Goal: Answer question/provide support

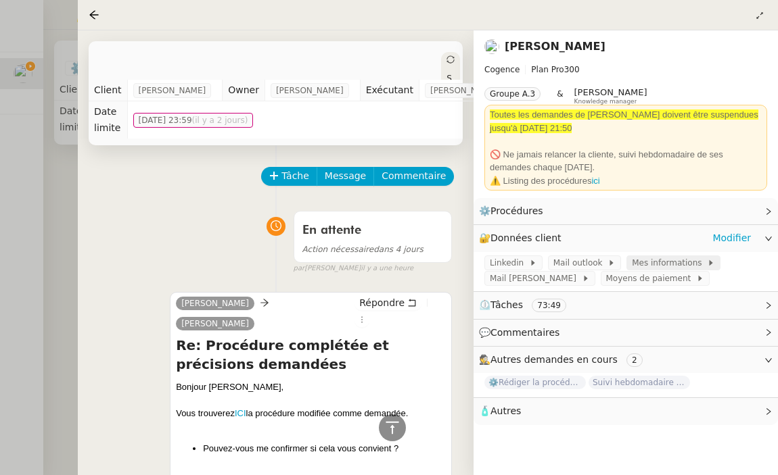
scroll to position [5780, 0]
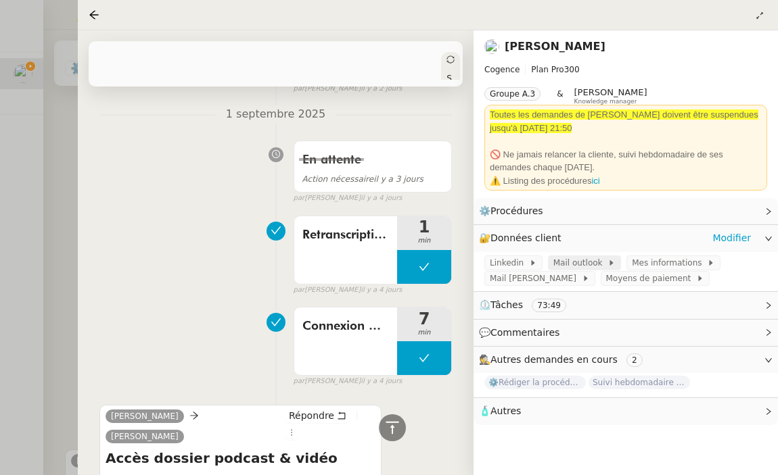
click at [586, 267] on span "Mail outlook" at bounding box center [580, 263] width 54 height 14
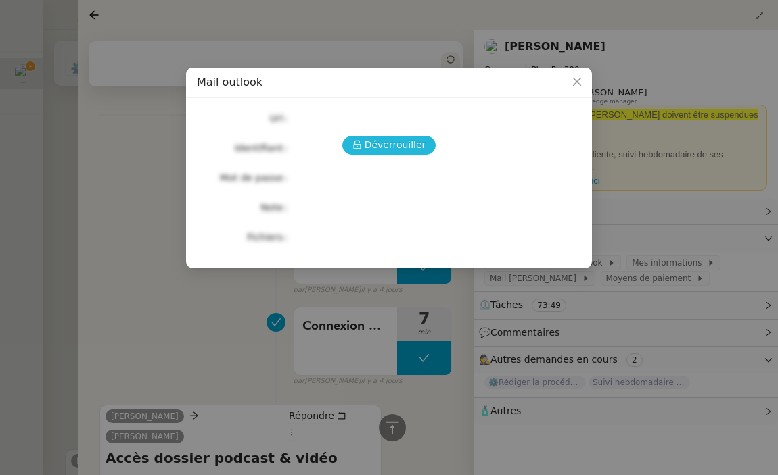
click at [400, 154] on button "Déverrouiller" at bounding box center [389, 145] width 94 height 19
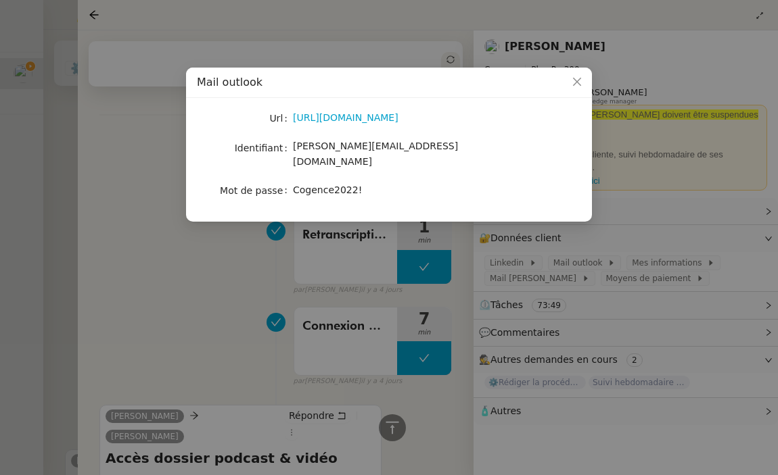
click at [632, 297] on nz-modal-container "Mail outlook Url https://outlook.office.com/mail/ Identifiant juliette.rihal@co…" at bounding box center [389, 237] width 778 height 475
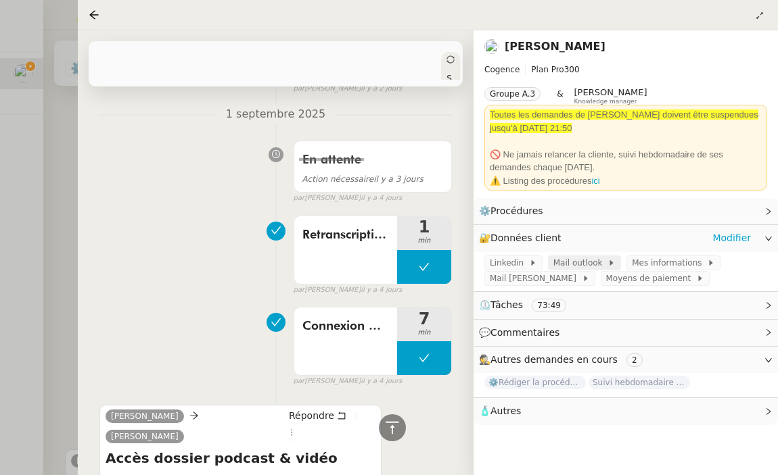
click at [582, 258] on span "Mail outlook" at bounding box center [580, 263] width 54 height 14
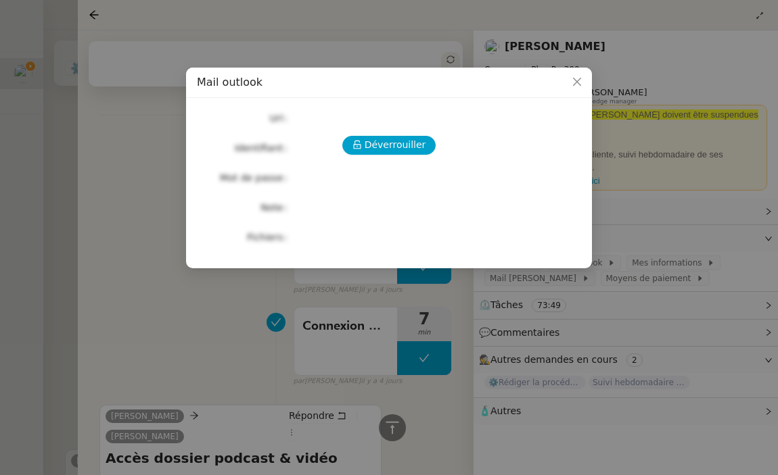
click at [344, 70] on div "Mail outlook" at bounding box center [389, 83] width 406 height 30
click at [385, 47] on nz-modal-container "Mail outlook Déverrouiller Url Identifiant Mot de passe Note Fichiers Upload" at bounding box center [389, 237] width 778 height 475
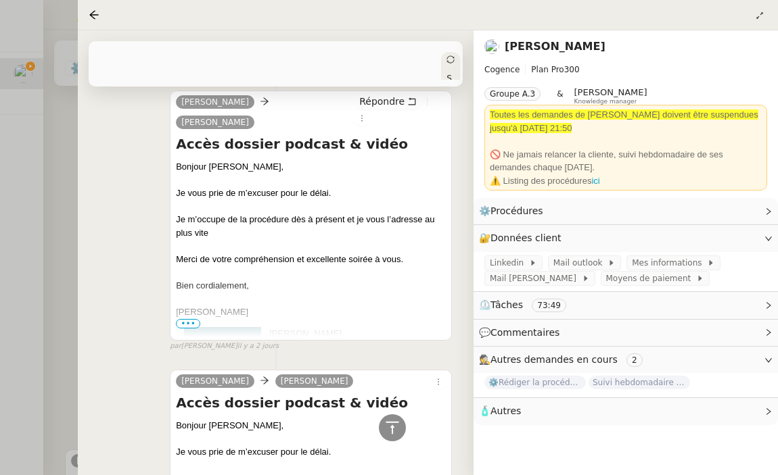
scroll to position [4916, 0]
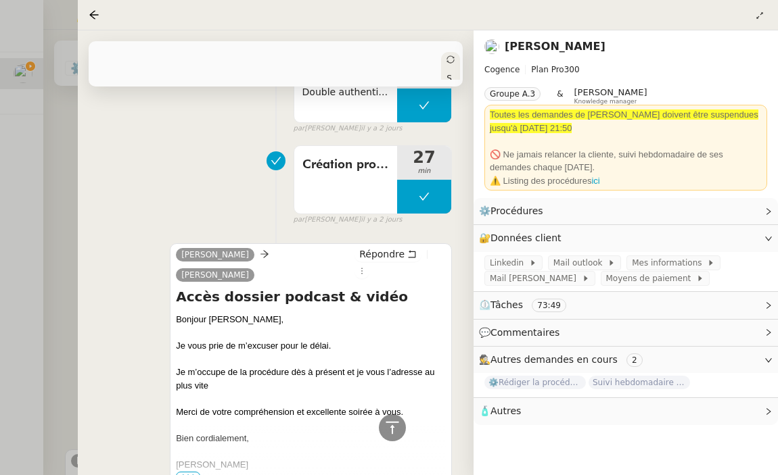
click at [37, 159] on div at bounding box center [389, 237] width 778 height 475
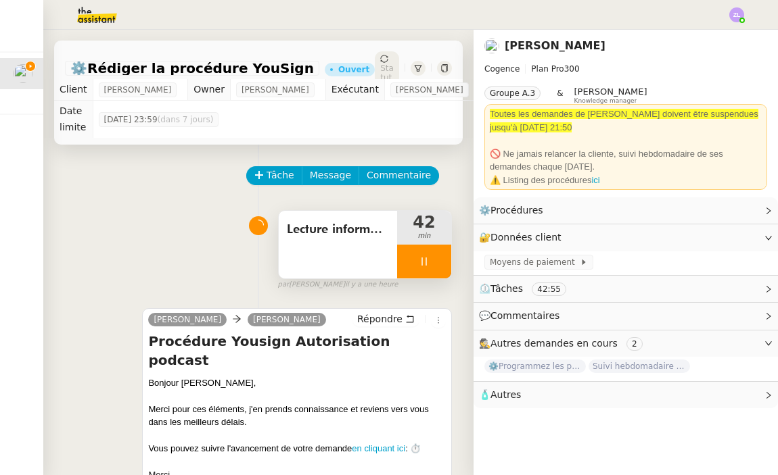
click at [419, 261] on div at bounding box center [424, 262] width 54 height 34
click at [438, 259] on button at bounding box center [437, 262] width 27 height 34
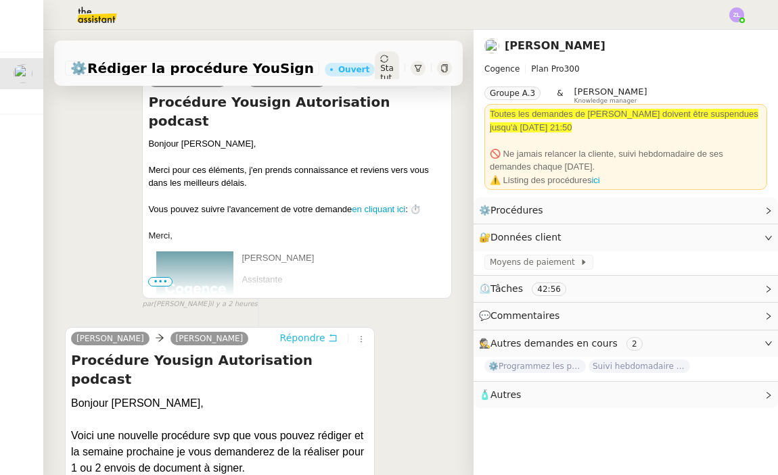
click at [298, 331] on span "Répondre" at bounding box center [302, 338] width 45 height 14
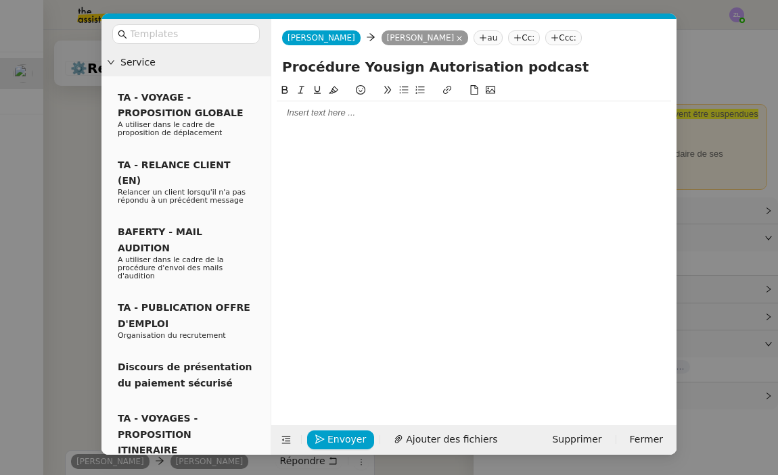
click at [94, 116] on nz-modal-container "Service TA - VOYAGE - PROPOSITION GLOBALE A utiliser dans le cadre de propositi…" at bounding box center [389, 237] width 778 height 475
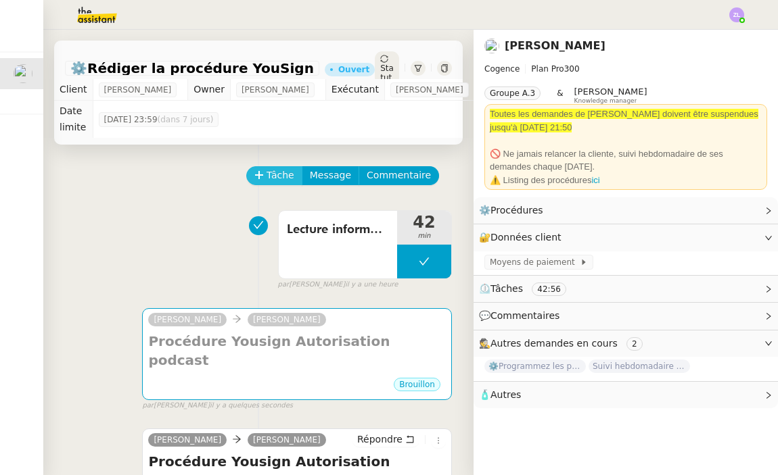
scroll to position [0, 0]
click at [277, 168] on span "Tâche" at bounding box center [280, 176] width 28 height 16
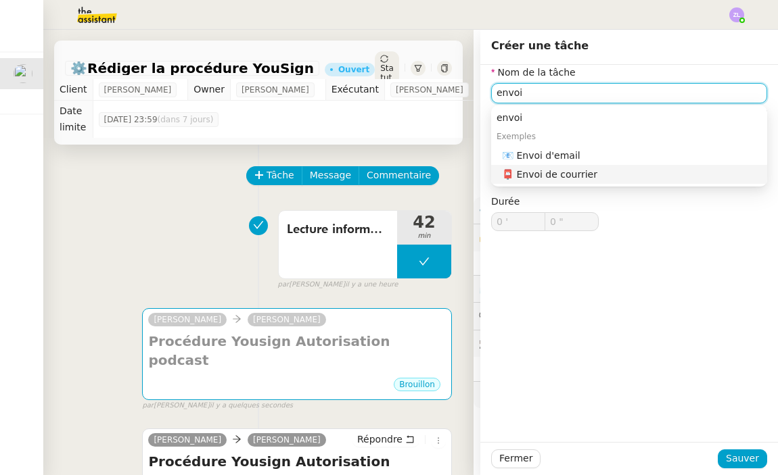
click at [534, 156] on div "📧 Envoi d'email" at bounding box center [632, 155] width 260 height 12
type input "Envoi d'email"
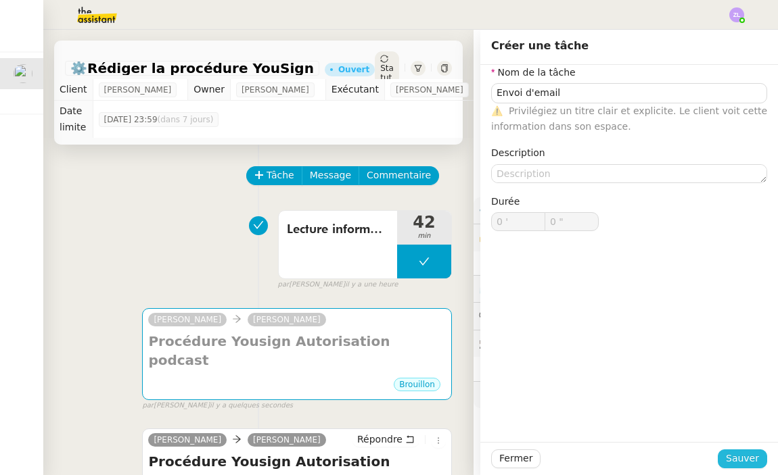
click at [750, 456] on span "Sauver" at bounding box center [742, 459] width 33 height 16
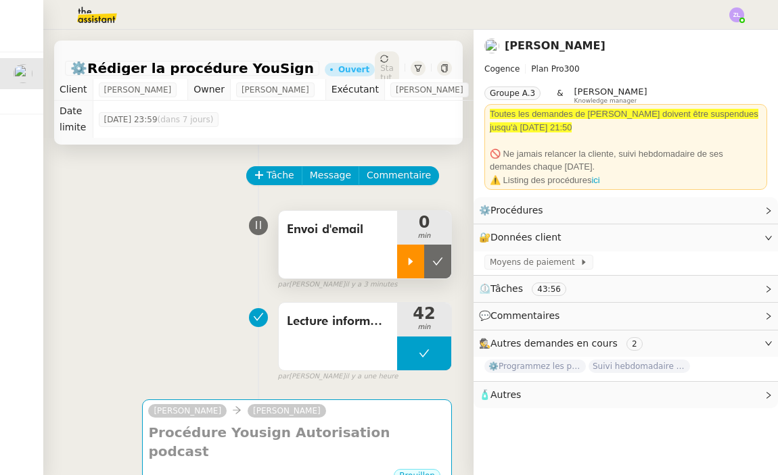
click at [413, 245] on div at bounding box center [410, 262] width 27 height 34
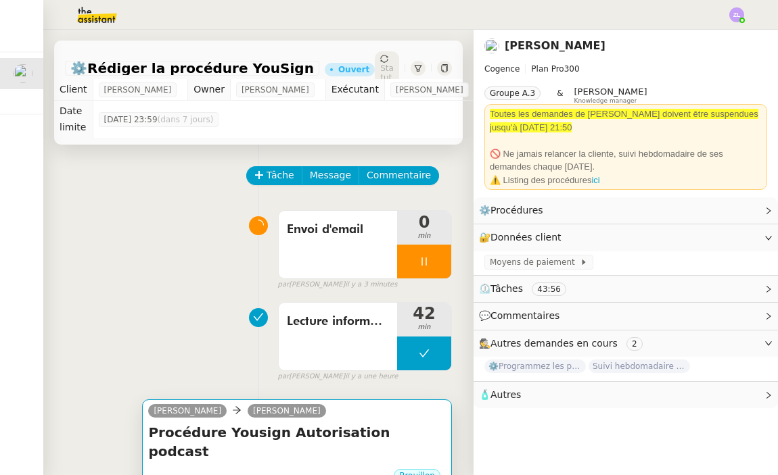
click at [363, 423] on h4 "Procédure Yousign Autorisation podcast" at bounding box center [297, 442] width 298 height 38
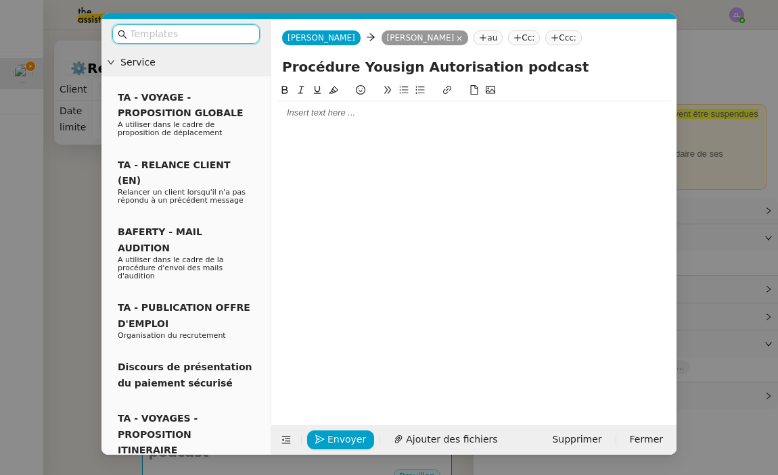
click at [747, 406] on nz-modal-container "Service TA - VOYAGE - PROPOSITION GLOBALE A utiliser dans le cadre de propositi…" at bounding box center [389, 237] width 778 height 475
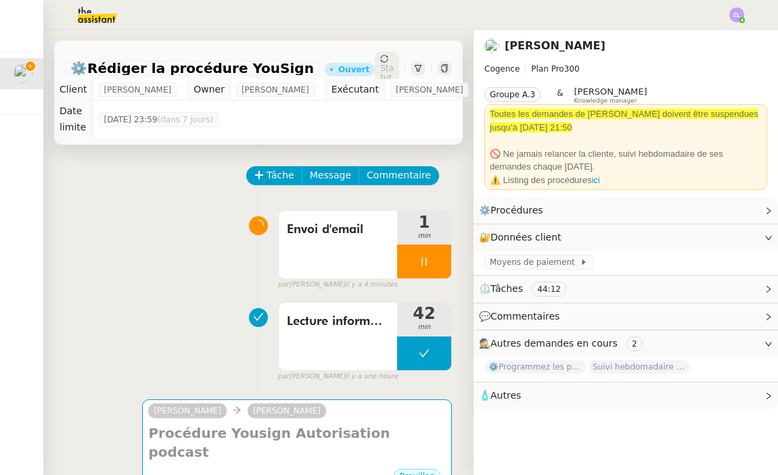
click at [738, 406] on nz-modal-container "Service TA - VOYAGE - PROPOSITION GLOBALE A utiliser dans le cadre de propositi…" at bounding box center [389, 237] width 778 height 475
click at [725, 245] on link "Modifier" at bounding box center [731, 238] width 39 height 16
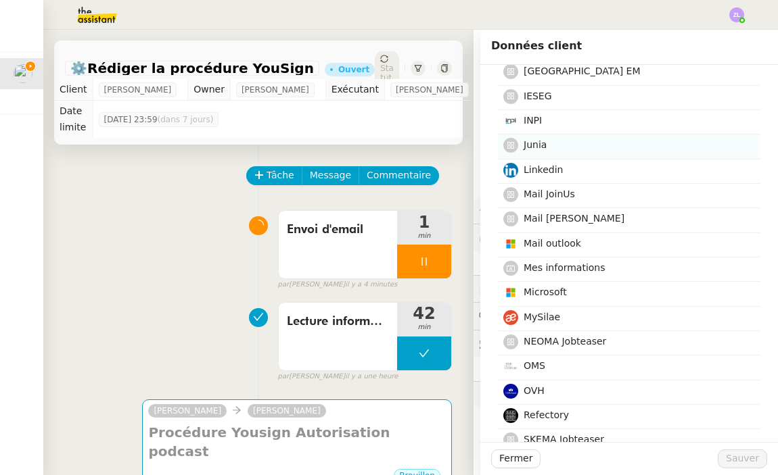
scroll to position [361, 0]
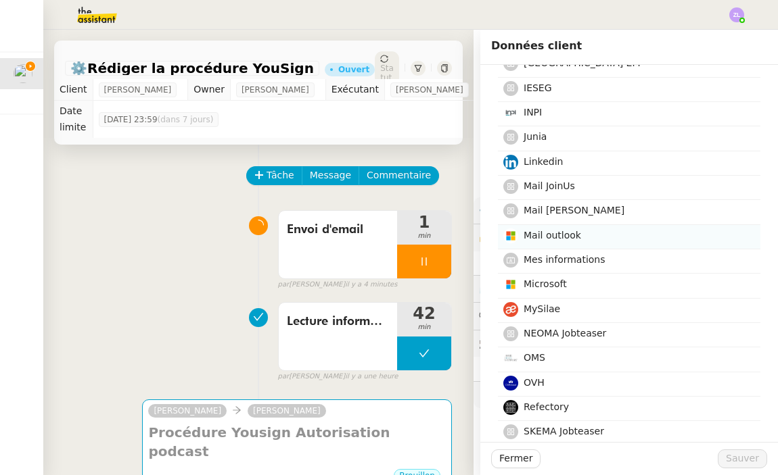
click at [564, 237] on h4 "Mail outlook" at bounding box center [637, 236] width 229 height 16
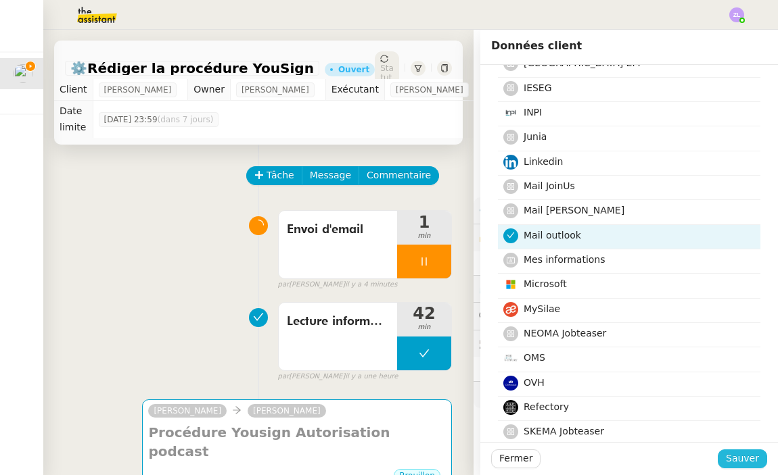
click at [734, 462] on span "Sauver" at bounding box center [742, 459] width 33 height 16
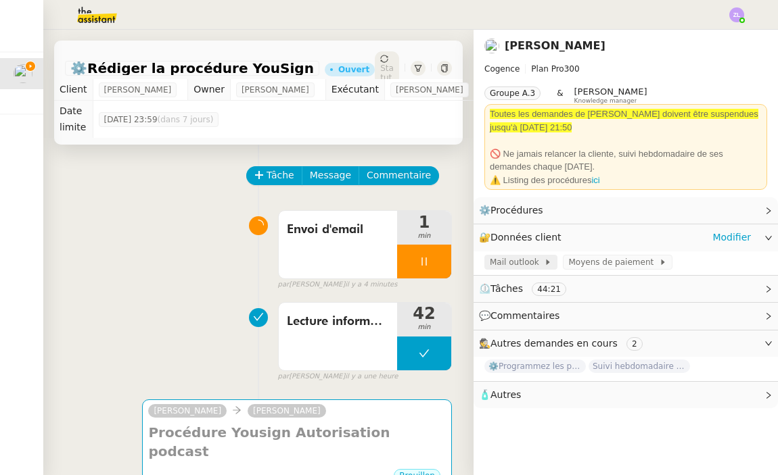
click at [535, 261] on span "Mail outlook" at bounding box center [517, 263] width 54 height 14
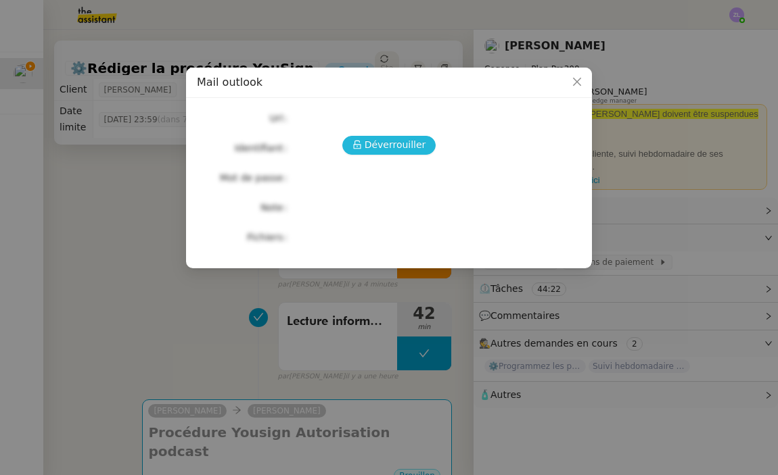
click at [387, 145] on span "Déverrouiller" at bounding box center [396, 145] width 62 height 16
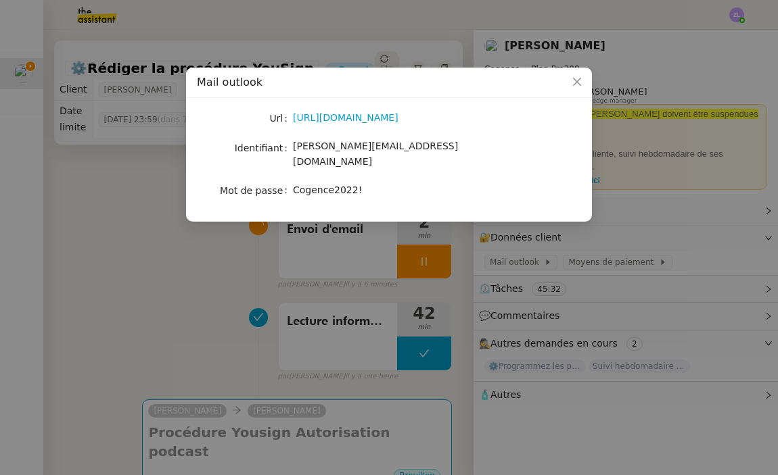
click at [305, 433] on nz-modal-container "Mail outlook Url https://outlook.office.com/mail/ Identifiant juliette.rihal@co…" at bounding box center [389, 237] width 778 height 475
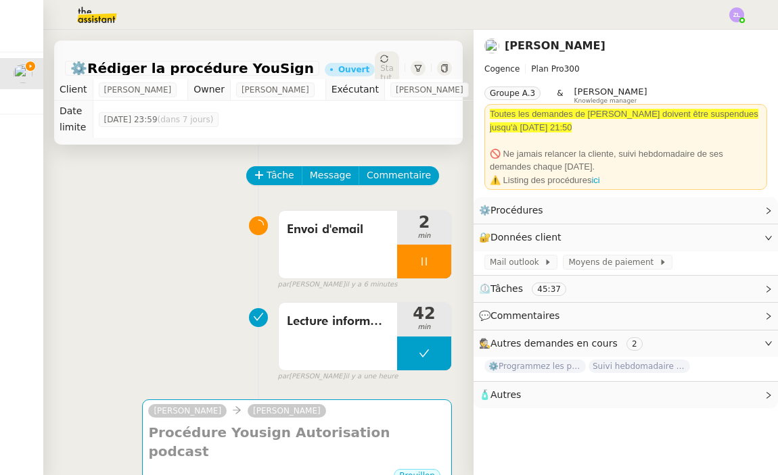
click at [305, 433] on div "Procédure Yousign Autorisation podcast •••" at bounding box center [297, 445] width 298 height 45
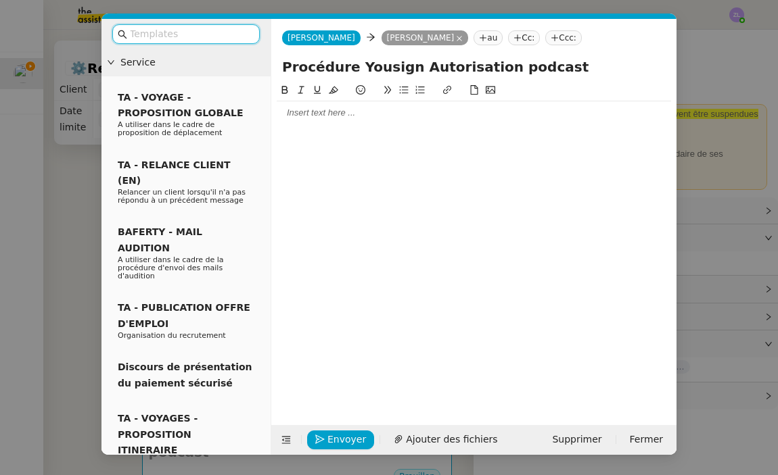
click at [293, 114] on div at bounding box center [474, 113] width 394 height 12
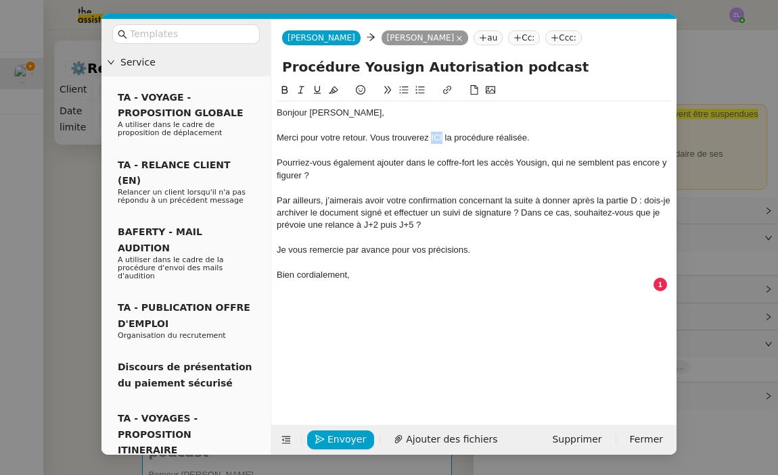
drag, startPoint x: 442, startPoint y: 139, endPoint x: 431, endPoint y: 138, distance: 11.5
click at [431, 138] on div "Merci pour votre retour. Vous trouverez ICI la procédure réalisée." at bounding box center [474, 138] width 394 height 12
click at [444, 87] on button at bounding box center [447, 91] width 16 height 16
paste input "https://docs.google.com/document/d/16u3vSYTYSyIfNGyYyGvu-Pta9nkTImfiME9vnsNdx8I…"
click at [534, 176] on div "Pourriez-vous également ajouter dans le coffre-fort les accès Yousign, qui ne s…" at bounding box center [474, 169] width 394 height 25
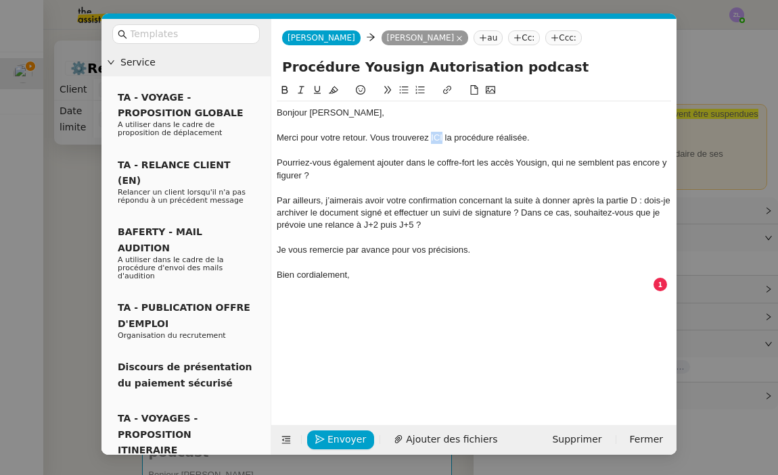
drag, startPoint x: 442, startPoint y: 136, endPoint x: 431, endPoint y: 136, distance: 11.5
click at [431, 136] on div "Merci pour votre retour. Vous trouverez ICI la procédure réalisée." at bounding box center [474, 138] width 394 height 12
click at [444, 89] on icon at bounding box center [446, 89] width 9 height 9
paste input "https://docs.google.com/document/d/16u3vSYTYSyIfNGyYyGvu-Pta9nkTImfiME9vnsNdx8I…"
type input "https://docs.google.com/document/d/16u3vSYTYSyIfNGyYyGvu-Pta9nkTImfiME9vnsNdx8I…"
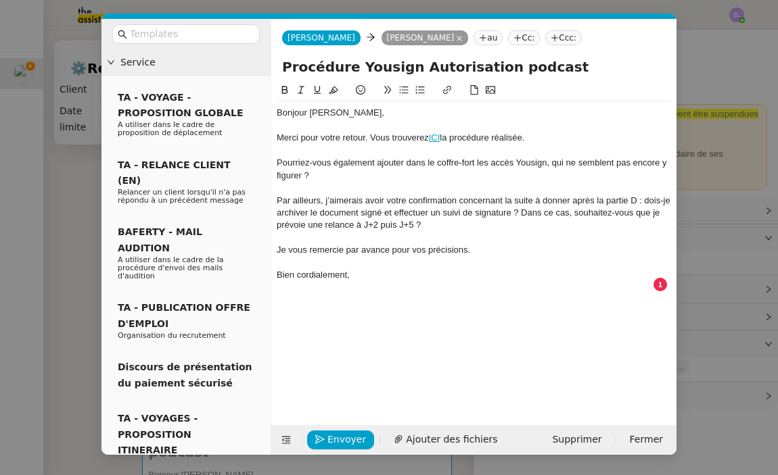
click at [429, 170] on div "Pourriez-vous également ajouter dans le coffre-fort les accès Yousign, qui ne s…" at bounding box center [474, 169] width 394 height 25
click at [277, 159] on div "Pourriez-vous également ajouter dans le coffre-fort les accès Yousign, qui ne s…" at bounding box center [474, 169] width 394 height 25
click at [406, 93] on icon at bounding box center [403, 89] width 9 height 9
click at [329, 163] on li "Pourriez-vous également ajouter dans le coffre-fort les accès Yousign, qui ne s…" at bounding box center [480, 169] width 381 height 25
drag, startPoint x: 399, startPoint y: 164, endPoint x: 357, endPoint y: 164, distance: 41.9
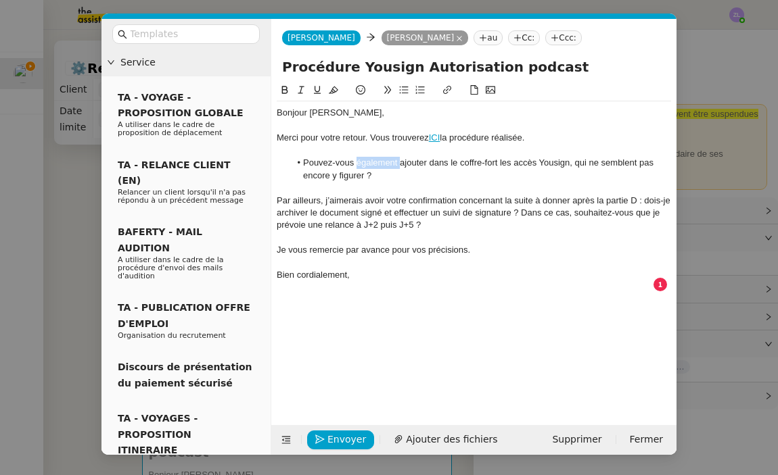
click at [357, 164] on li "Pouvez-vous également ajouter dans le coffre-fort les accès Yousign, qui ne sem…" at bounding box center [480, 169] width 381 height 25
drag, startPoint x: 557, startPoint y: 163, endPoint x: 527, endPoint y: 164, distance: 29.8
click at [527, 164] on li "Pouvez-vous ajouter dans le coffre-fort les accès Yousign, qui ne semblent pas …" at bounding box center [480, 169] width 381 height 25
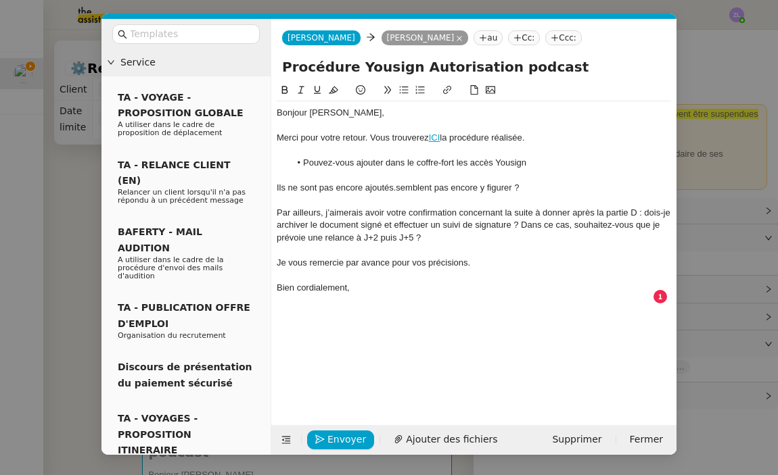
drag, startPoint x: 533, startPoint y: 190, endPoint x: 480, endPoint y: 177, distance: 54.3
click at [397, 187] on div "Ils ne sont pas encore ajoutés.semblent pas encore y figurer ?" at bounding box center [474, 188] width 394 height 12
drag, startPoint x: 530, startPoint y: 166, endPoint x: 497, endPoint y: 164, distance: 33.2
click at [497, 164] on li "Pouvez-vous ajouter dans le coffre-fort les accès Yousign" at bounding box center [480, 163] width 381 height 12
drag, startPoint x: 415, startPoint y: 164, endPoint x: 454, endPoint y: 164, distance: 39.9
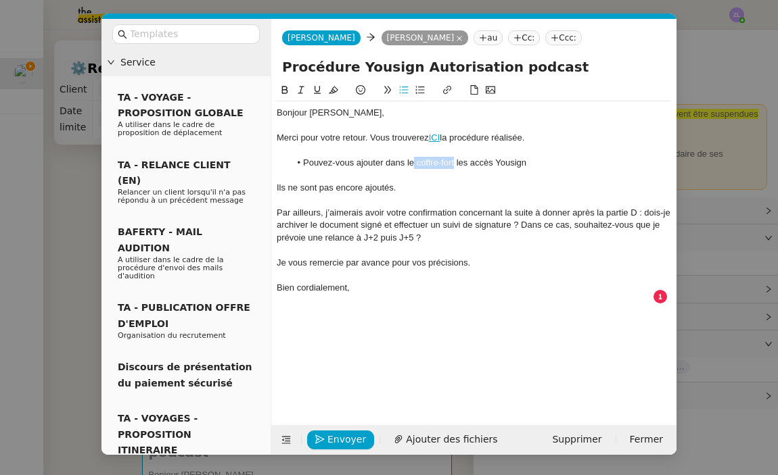
click at [454, 164] on li "Pouvez-vous ajouter dans le coffre-fort les accès Yousign" at bounding box center [480, 163] width 381 height 12
click at [444, 85] on button at bounding box center [447, 91] width 16 height 16
type input "coffre-fort"
paste input "https://app.theassistant.com/auth?continueUrl=%2Fvault%3Fcategory%3Dapplication…"
type input "https://app.theassistant.com/auth?continueUrl=%2Fvault%3Fcategory%3Dapplication…"
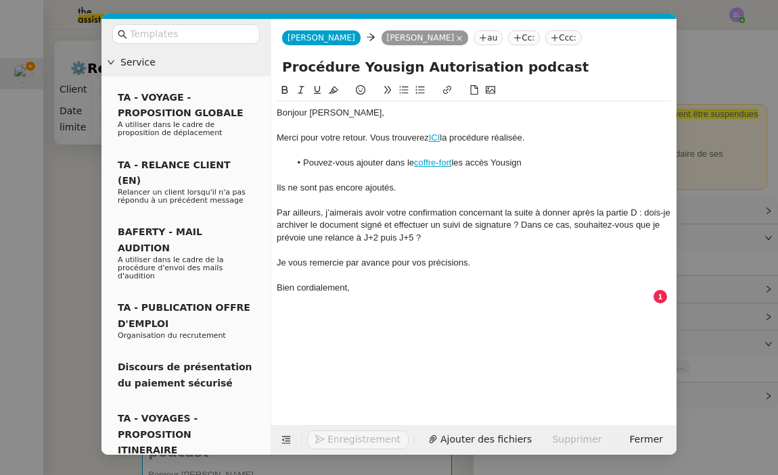
click at [413, 162] on li "Pouvez-vous ajouter dans le coffre-fort les accès Yousign" at bounding box center [480, 163] width 381 height 12
click at [322, 244] on div at bounding box center [474, 250] width 394 height 12
click at [554, 168] on div "Bonjour Juliette, Merci pour votre retour. Vous trouverez ICI la procédure réal…" at bounding box center [474, 206] width 394 height 210
click at [551, 166] on li "Pouvez-vous ajouter dans votre coffre-fort les accès Yousign" at bounding box center [480, 163] width 381 height 12
click at [262, 185] on nz-layout "Service TA - VOYAGE - PROPOSITION GLOBALE A utiliser dans le cadre de propositi…" at bounding box center [388, 237] width 575 height 436
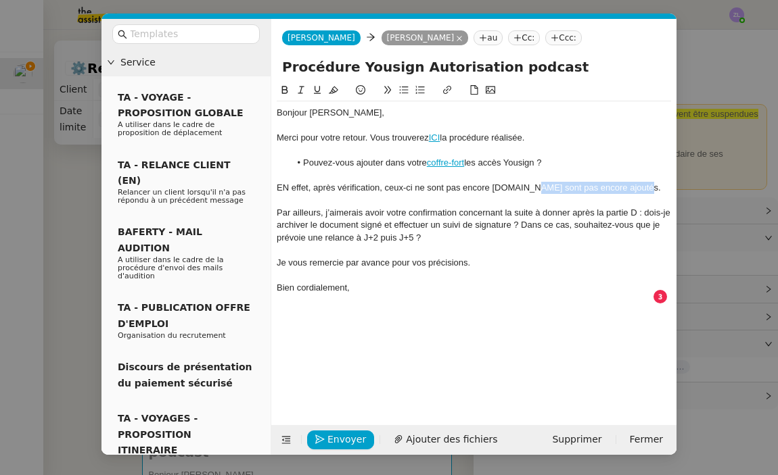
drag, startPoint x: 536, startPoint y: 188, endPoint x: 528, endPoint y: 187, distance: 8.2
click at [528, 187] on div "EN effet, après vérification, ceux-ci ne sont pas encore présents.ne sont pas e…" at bounding box center [474, 188] width 394 height 12
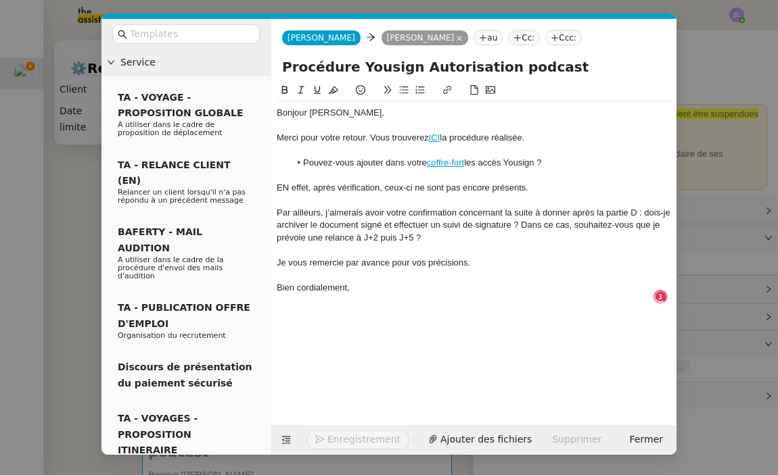
click at [285, 187] on div "EN effet, après vérification, ceux-ci ne sont pas encore présents." at bounding box center [474, 188] width 394 height 12
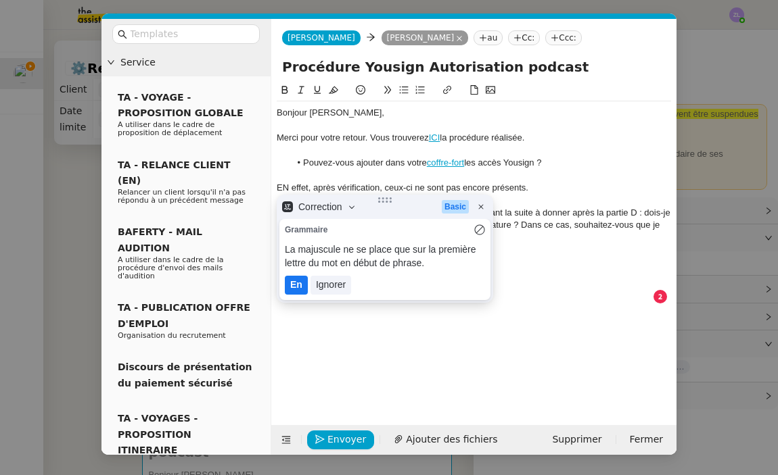
click at [292, 292] on lt-span "En" at bounding box center [296, 285] width 23 height 19
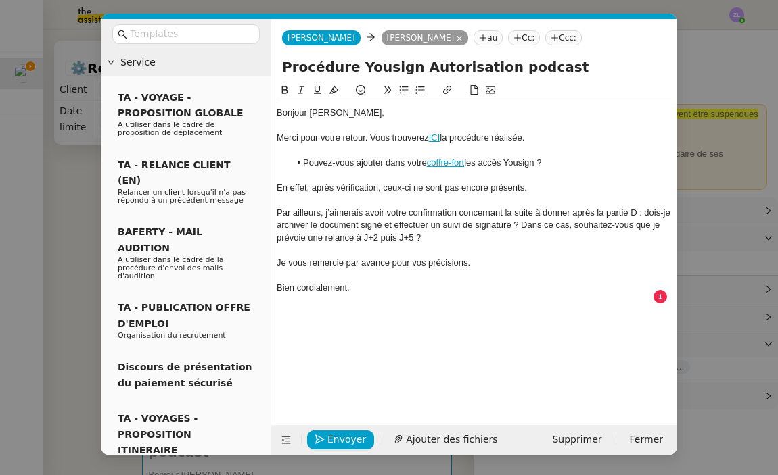
click at [644, 210] on div "Par ailleurs, j’aimerais avoir votre confirmation concernant la suite à donner …" at bounding box center [474, 225] width 394 height 37
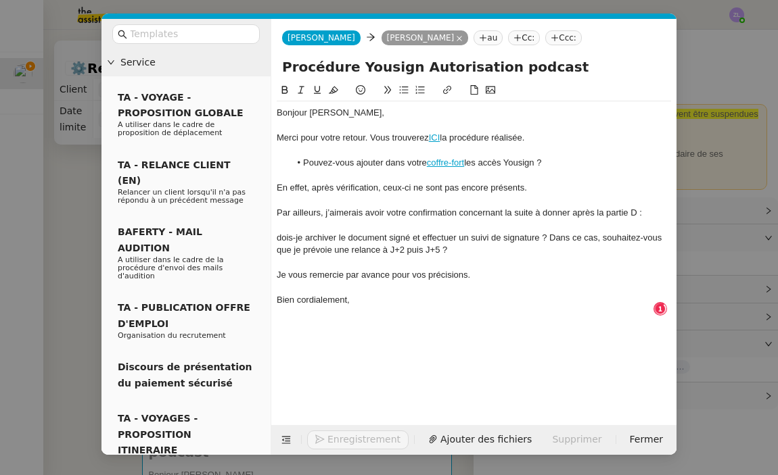
click at [405, 91] on icon at bounding box center [404, 90] width 9 height 7
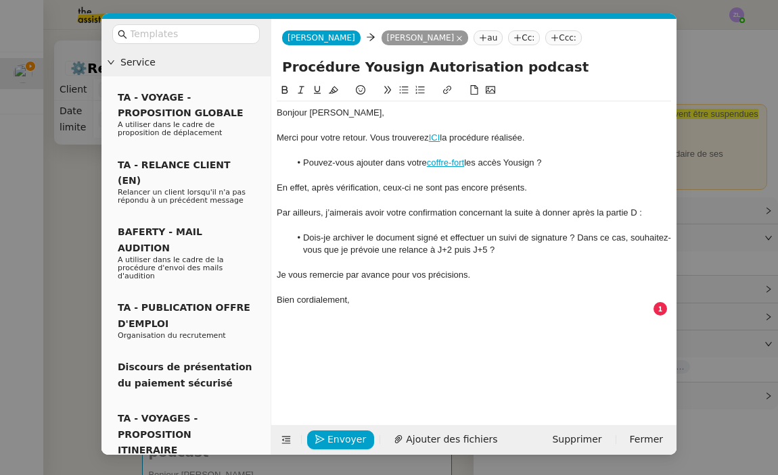
click at [577, 237] on li "Dois-je archiver le document signé et effectuer un suivi de signature ? Dans ce…" at bounding box center [480, 244] width 381 height 25
click at [370, 273] on div "Je vous remercie par avance pour vos précisions." at bounding box center [474, 275] width 394 height 12
click at [371, 273] on div "Je vous remercie par avance pour vos précisions." at bounding box center [474, 275] width 394 height 12
drag, startPoint x: 392, startPoint y: 273, endPoint x: 341, endPoint y: 273, distance: 50.7
click at [341, 273] on div "Je vous remercie par avance pour vos précisions." at bounding box center [474, 275] width 394 height 12
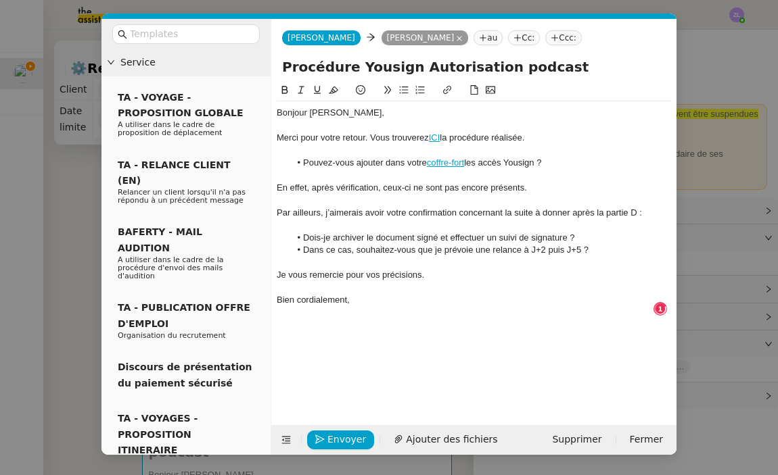
click at [367, 294] on div "Bien cordialement," at bounding box center [474, 300] width 394 height 12
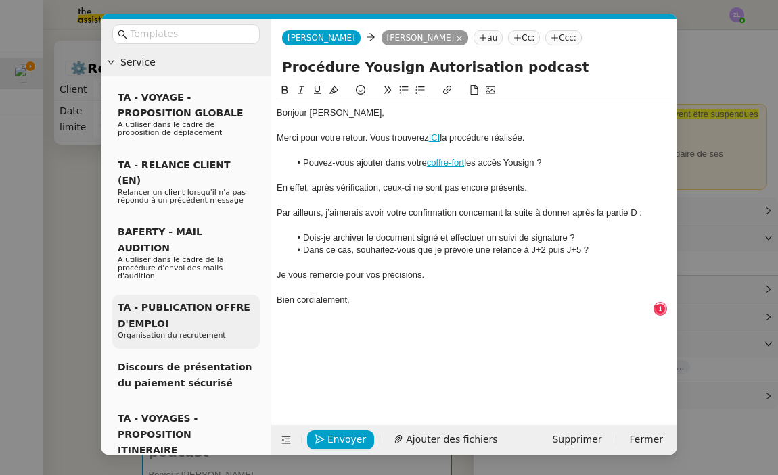
click at [250, 294] on nz-layout "Service TA - VOYAGE - PROPOSITION GLOBALE A utiliser dans le cadre de propositi…" at bounding box center [388, 237] width 575 height 436
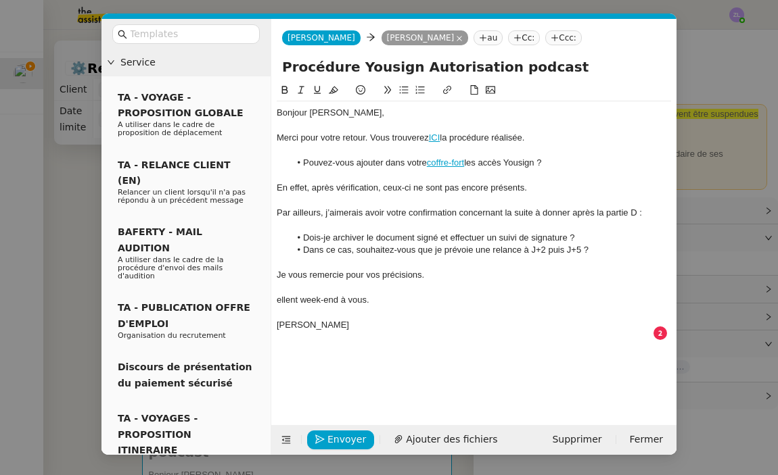
click at [279, 294] on div "ellent week-end à vous." at bounding box center [474, 300] width 394 height 12
click at [603, 246] on li "Dans ce cas, souhaitez-vous que je prévoie une relance à J+2 puis J+5 ?" at bounding box center [480, 250] width 381 height 12
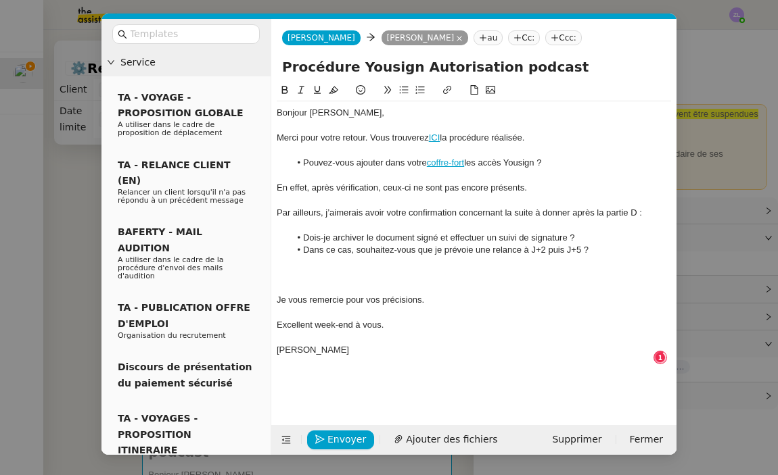
scroll to position [7, 0]
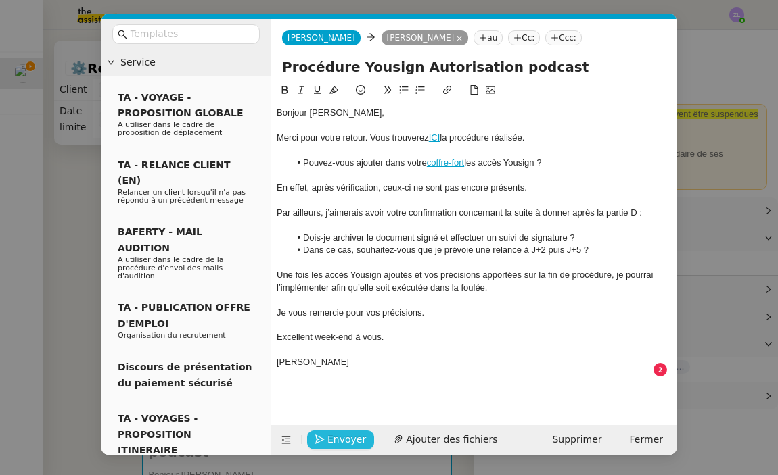
click at [343, 440] on span "Envoyer" at bounding box center [346, 440] width 39 height 16
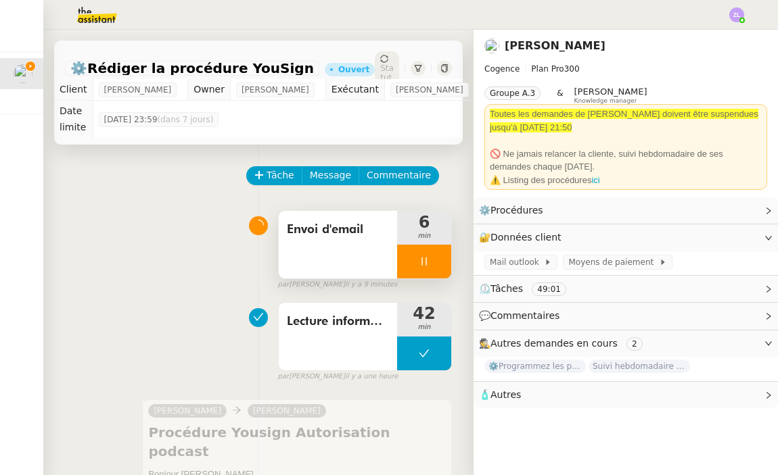
click at [412, 248] on div at bounding box center [424, 262] width 54 height 34
click at [446, 247] on button at bounding box center [437, 262] width 27 height 34
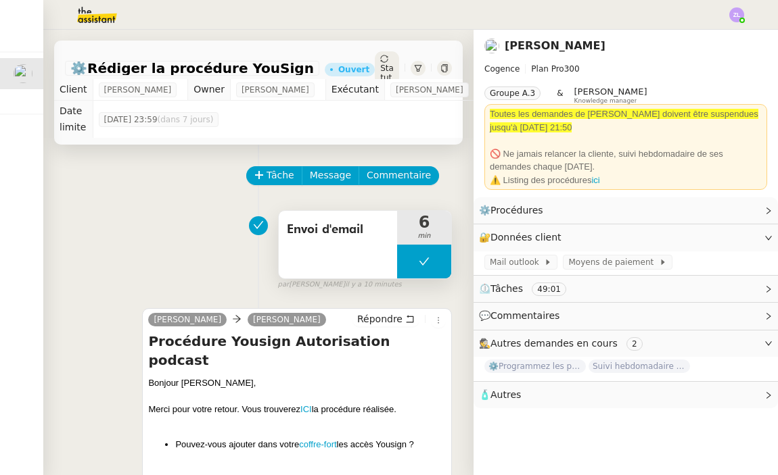
scroll to position [319, 0]
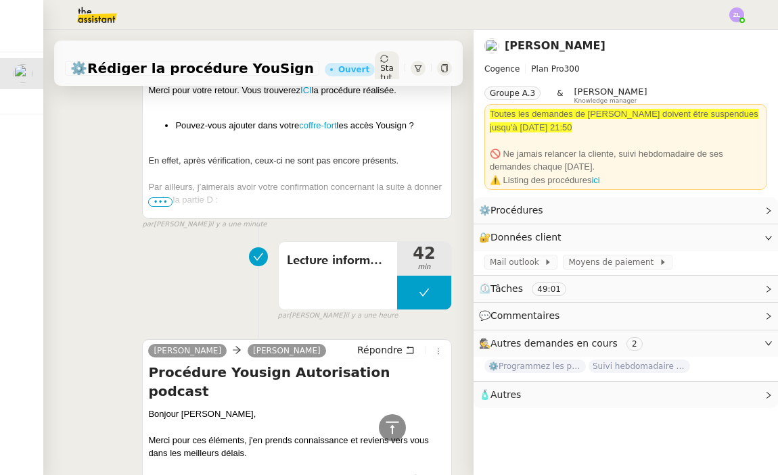
click at [380, 64] on span "Statut" at bounding box center [387, 73] width 14 height 19
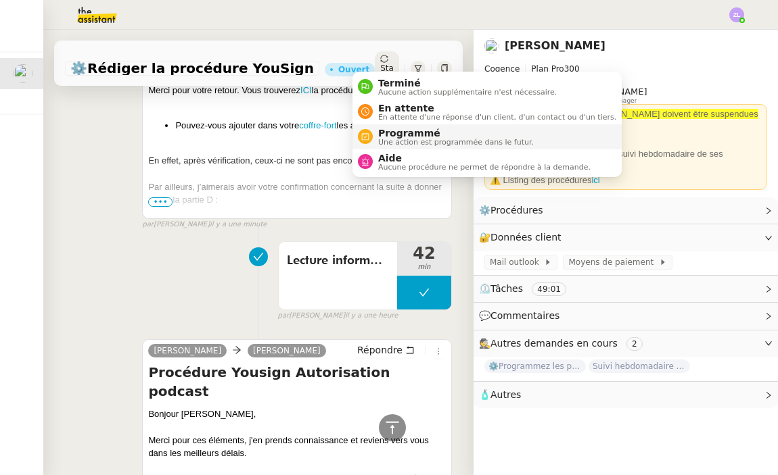
click at [376, 126] on li "Programmé Une action est programmée dans le futur." at bounding box center [486, 136] width 269 height 25
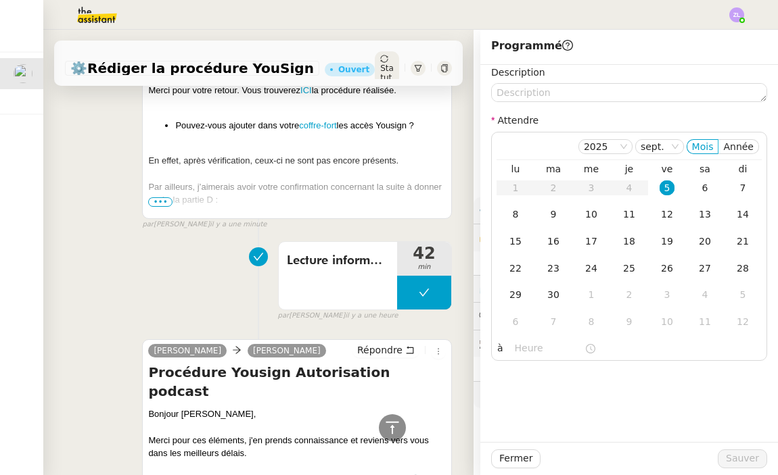
click at [383, 66] on div "Statut" at bounding box center [387, 68] width 24 height 34
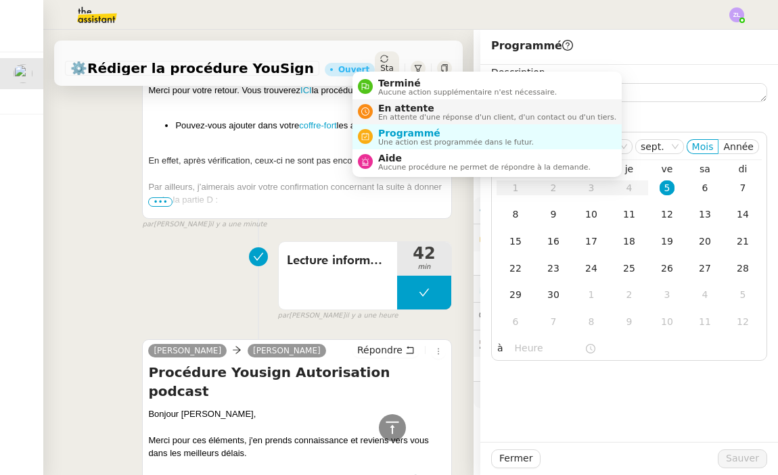
click at [396, 114] on span "En attente d'une réponse d'un client, d'un contact ou d'un tiers." at bounding box center [497, 117] width 238 height 7
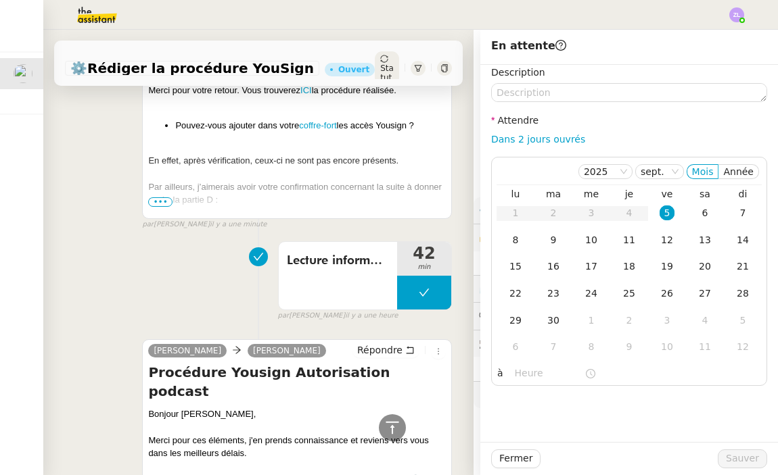
click at [517, 133] on div "Dans 2 jours ouvrés" at bounding box center [629, 140] width 276 height 16
click at [533, 141] on link "Dans 2 jours ouvrés" at bounding box center [538, 139] width 94 height 11
type input "07:00"
click at [747, 463] on span "Sauver" at bounding box center [742, 459] width 33 height 16
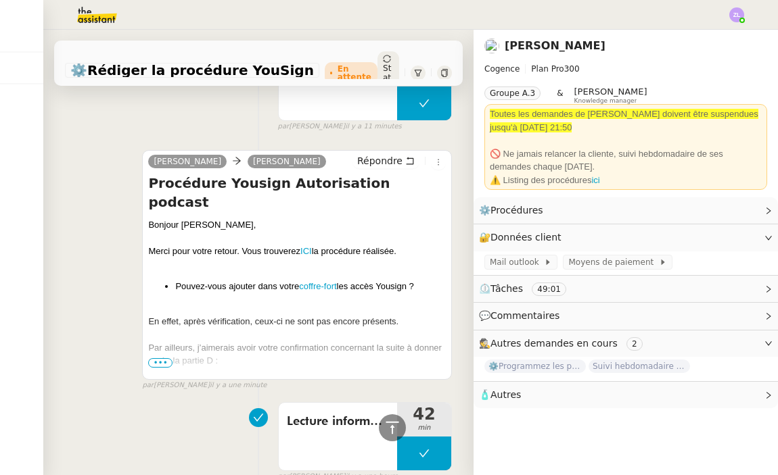
scroll to position [279, 0]
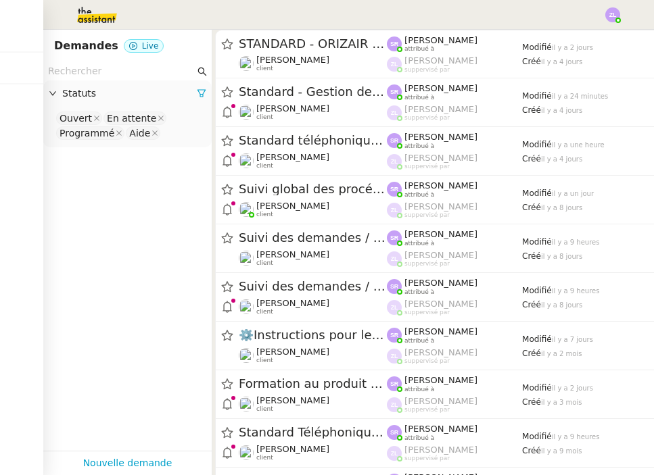
click at [613, 13] on img at bounding box center [612, 14] width 15 height 15
click at [598, 34] on li "Suivi" at bounding box center [576, 38] width 88 height 19
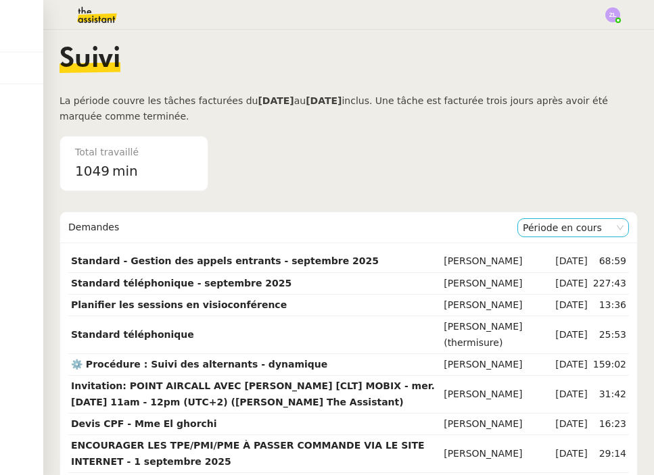
click at [573, 225] on nz-select-item "Période en cours" at bounding box center [573, 228] width 101 height 18
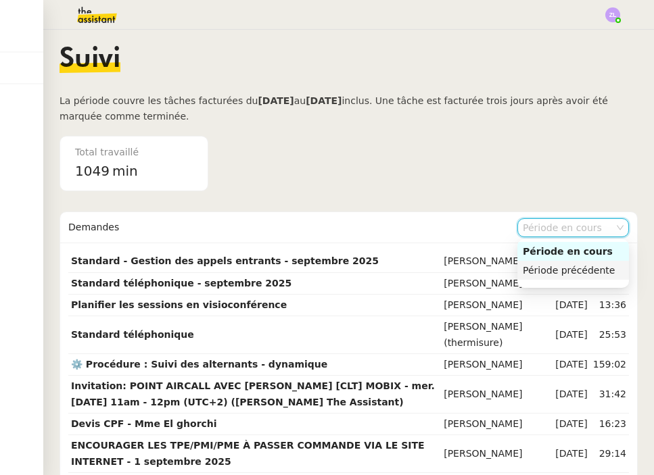
click at [574, 273] on div "Période précédente" at bounding box center [573, 270] width 101 height 12
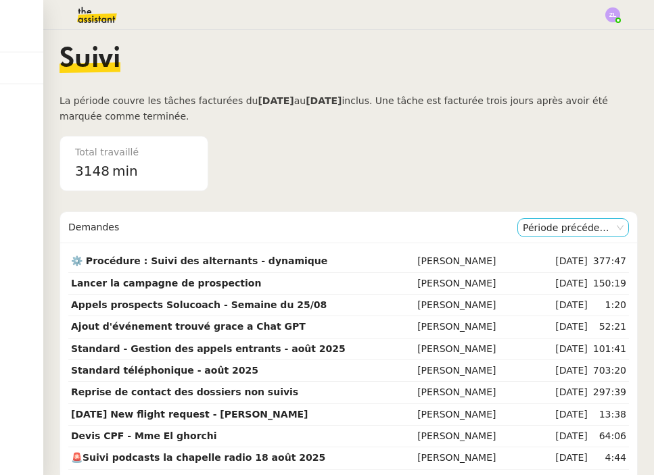
click at [563, 230] on nz-select-item "Période précédente" at bounding box center [573, 228] width 101 height 18
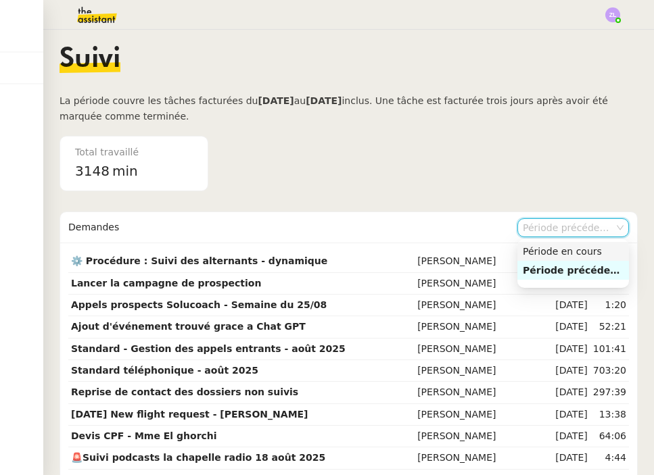
click at [561, 257] on div "Période en cours" at bounding box center [573, 251] width 101 height 12
